Goal: Task Accomplishment & Management: Complete application form

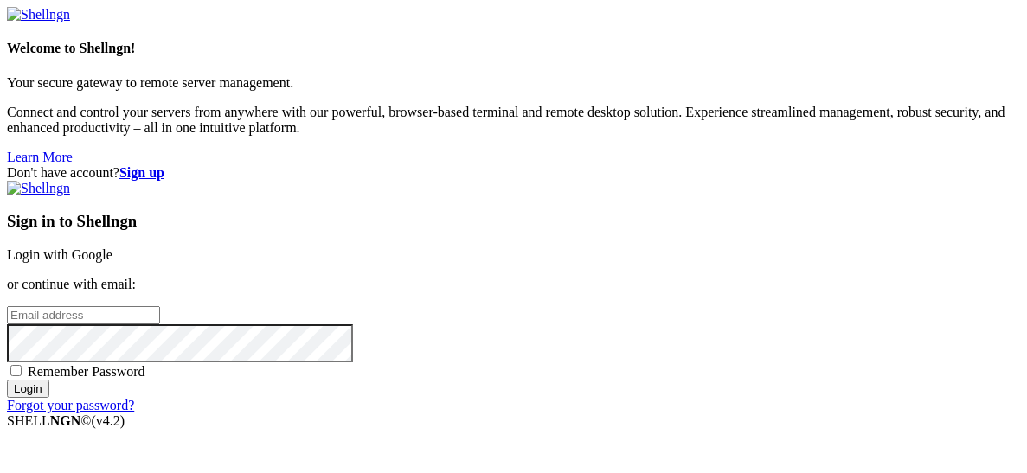
click at [160, 306] on input "email" at bounding box center [83, 315] width 153 height 18
type input "w"
click at [164, 165] on strong "Sign up" at bounding box center [141, 172] width 45 height 15
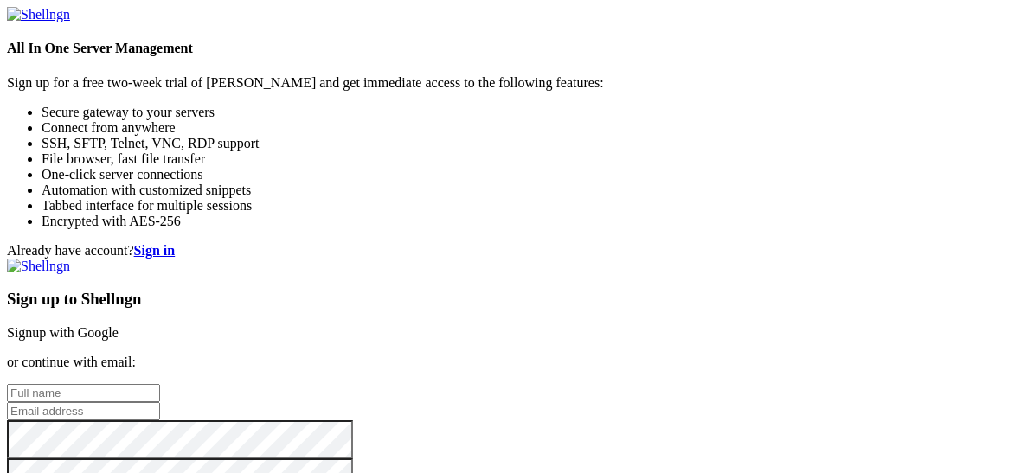
click at [160, 384] on input "text" at bounding box center [83, 393] width 153 height 18
type input "[EMAIL_ADDRESS][DOMAIN_NAME]"
click at [160, 402] on input "email" at bounding box center [83, 411] width 153 height 18
type input "[EMAIL_ADDRESS][DOMAIN_NAME]"
drag, startPoint x: 688, startPoint y: 321, endPoint x: 529, endPoint y: 294, distance: 160.5
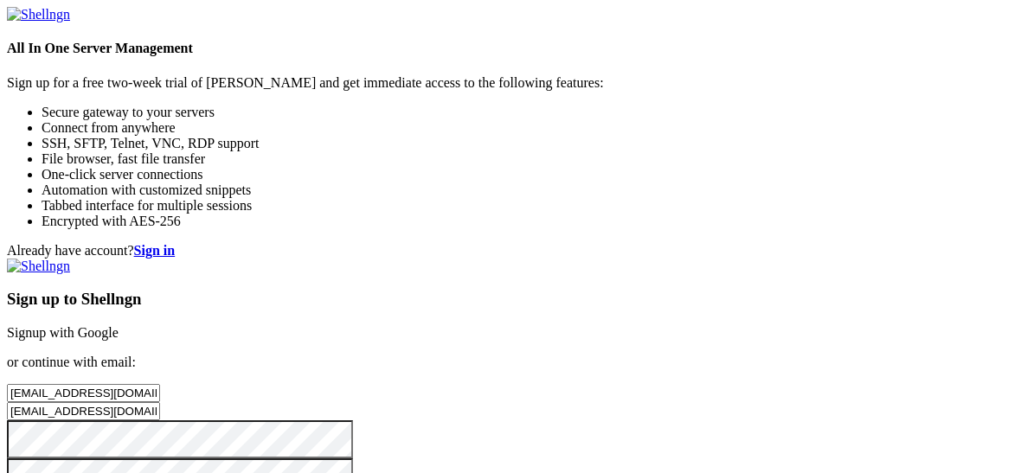
click at [160, 384] on input "[EMAIL_ADDRESS][DOMAIN_NAME]" at bounding box center [83, 393] width 153 height 18
type input "e"
type input "Enrique Mercado"
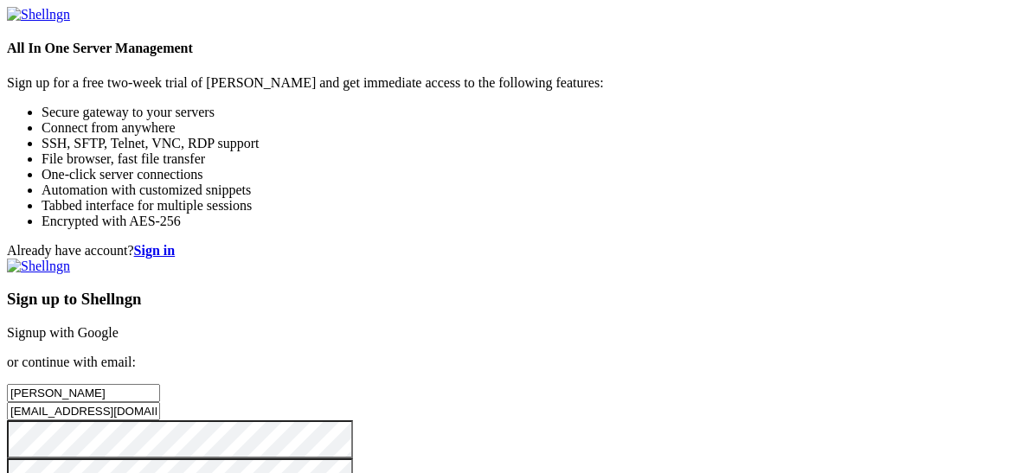
checkbox input "true"
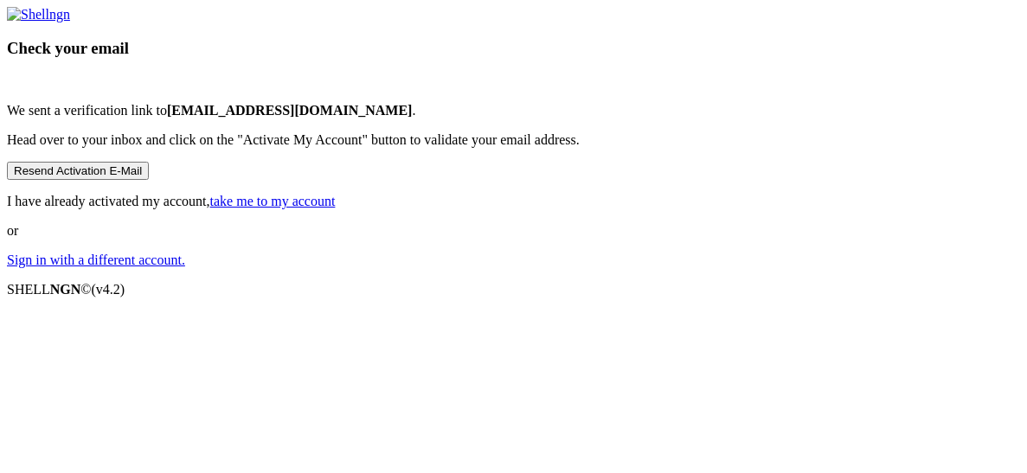
scroll to position [155, 0]
click at [336, 208] on link "take me to my account" at bounding box center [272, 201] width 125 height 15
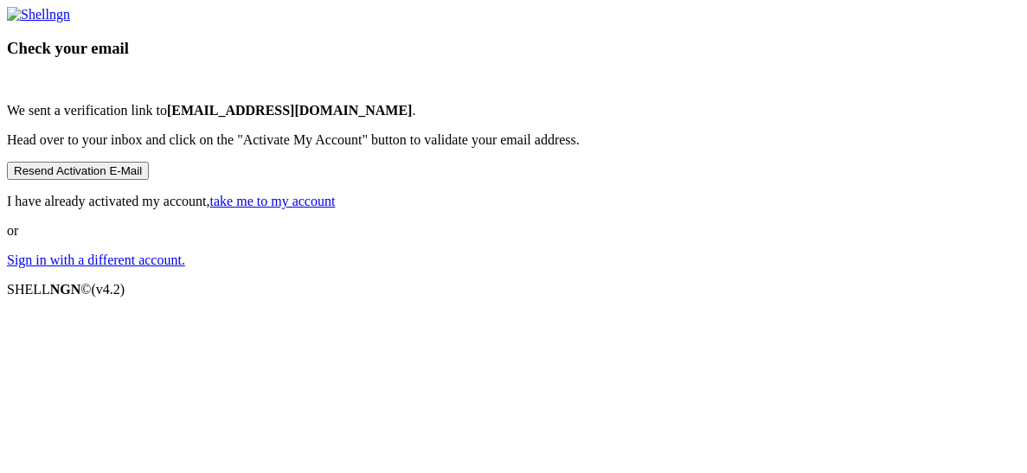
click at [336, 208] on link "take me to my account" at bounding box center [272, 201] width 125 height 15
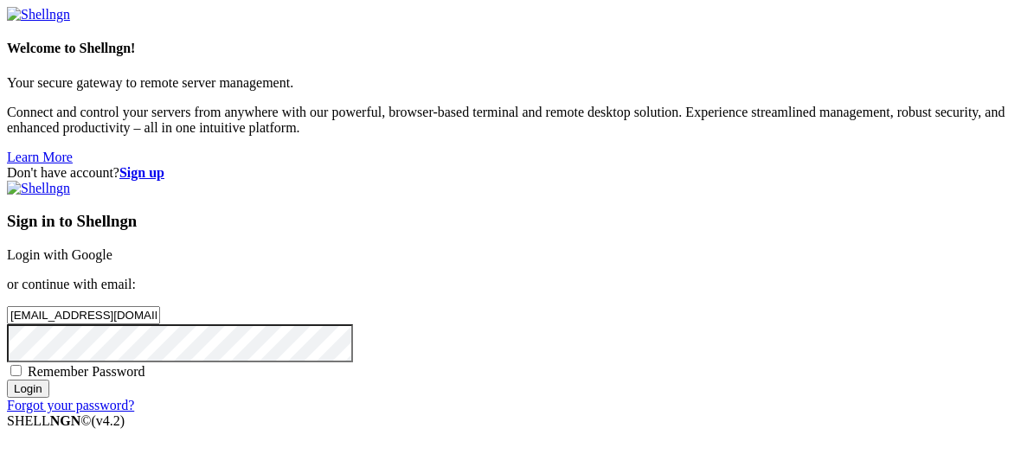
type input "[EMAIL_ADDRESS][DOMAIN_NAME]"
click at [7, 380] on input "Login" at bounding box center [28, 389] width 42 height 18
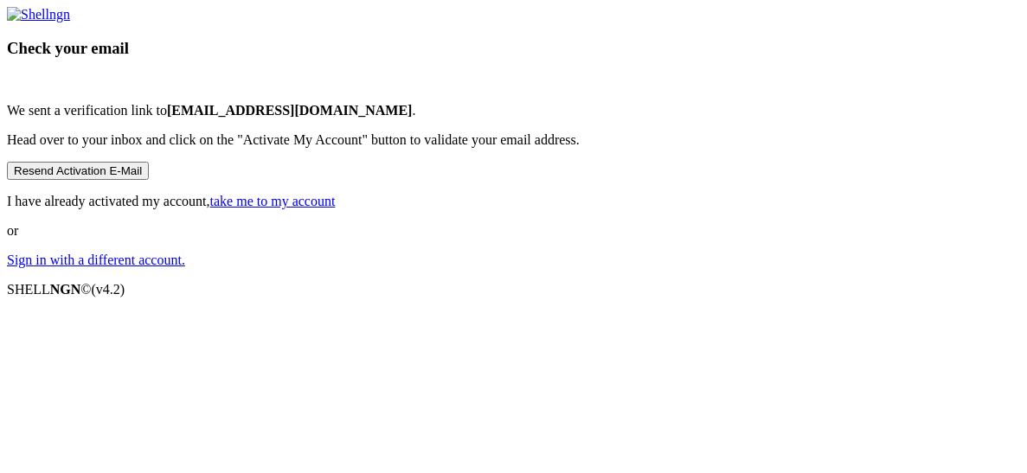
scroll to position [42, 0]
